Goal: Information Seeking & Learning: Learn about a topic

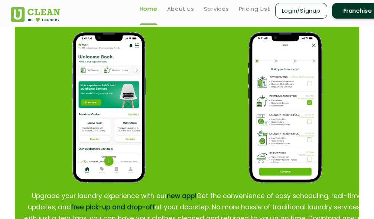
scroll to position [531, 0]
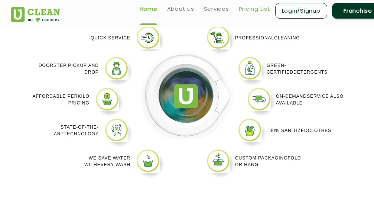
click at [258, 11] on link "Pricing List" at bounding box center [255, 8] width 32 height 9
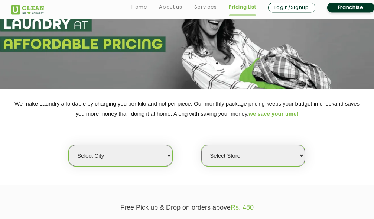
scroll to position [76, 0]
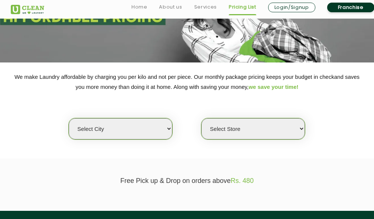
select select "8"
click option "[GEOGRAPHIC_DATA]" at bounding box center [0, 0] width 0 height 0
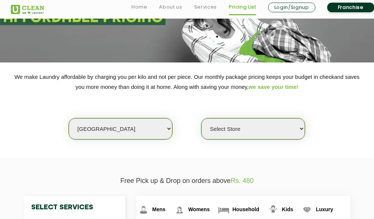
click at [202, 118] on select "Select Store [GEOGRAPHIC_DATA] [GEOGRAPHIC_DATA] [GEOGRAPHIC_DATA] [GEOGRAPHIC_…" at bounding box center [254, 128] width 104 height 21
select select "119"
click option "UClean [GEOGRAPHIC_DATA]" at bounding box center [0, 0] width 0 height 0
click at [350, 104] on div "We make Laundry affordable by charging you per kilo and not per piece. Our mont…" at bounding box center [187, 106] width 364 height 68
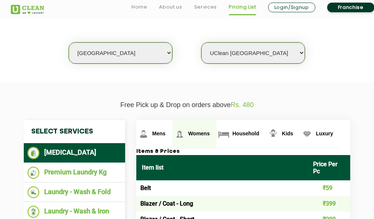
scroll to position [190, 0]
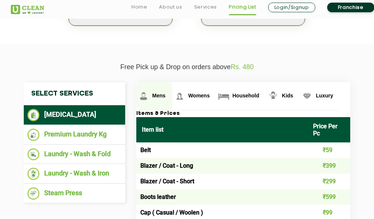
click at [152, 98] on link "Mens" at bounding box center [154, 96] width 36 height 28
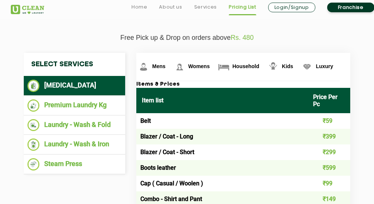
scroll to position [225, 0]
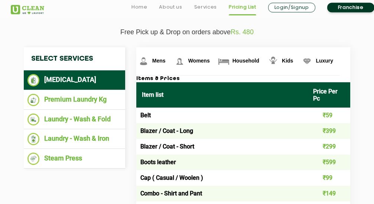
click at [313, 141] on td "₹299" at bounding box center [329, 147] width 43 height 16
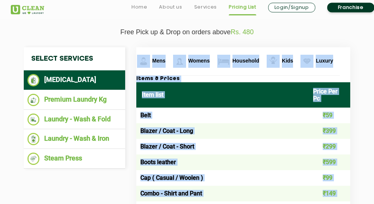
click at [292, 136] on td "Blazer / Coat - Long" at bounding box center [221, 131] width 171 height 16
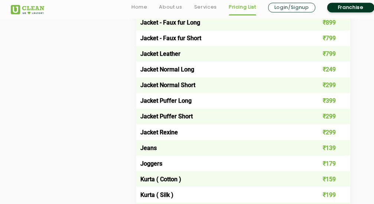
scroll to position [566, 0]
